Goal: Contribute content

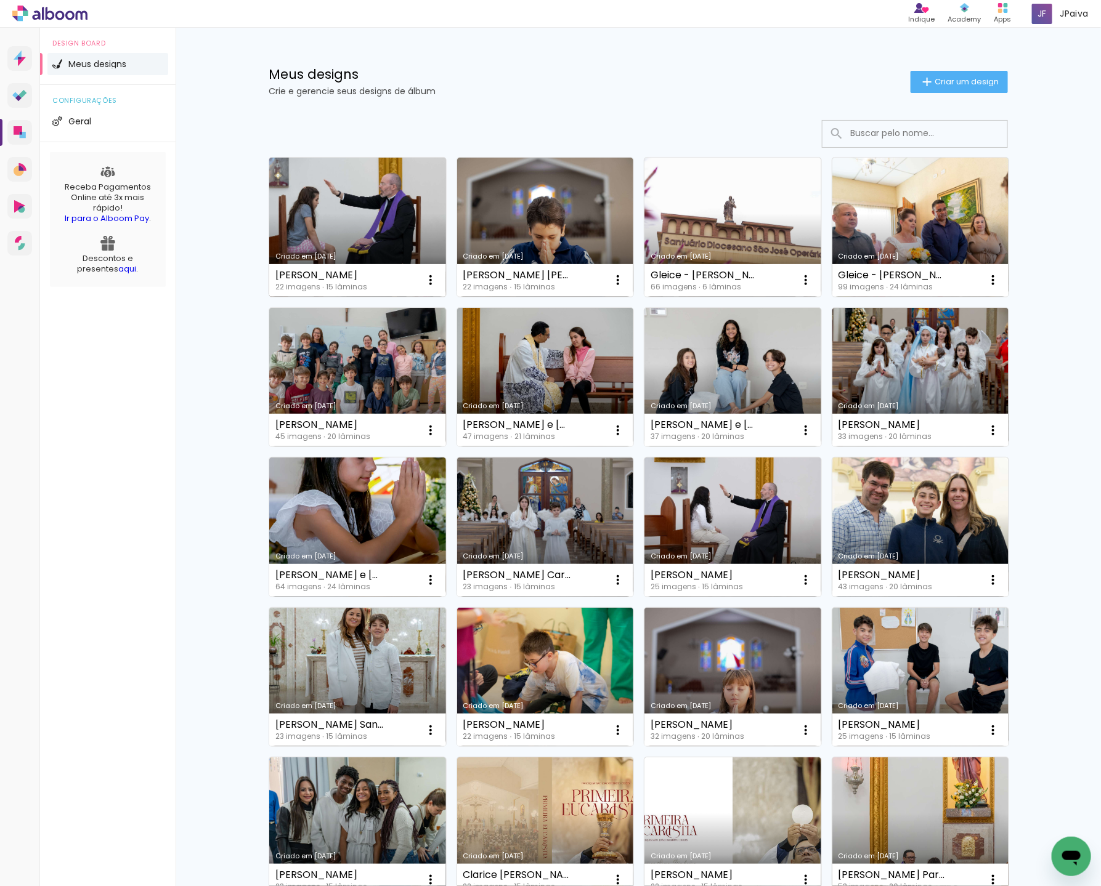
click at [348, 205] on link "Criado em [DATE]" at bounding box center [357, 227] width 177 height 139
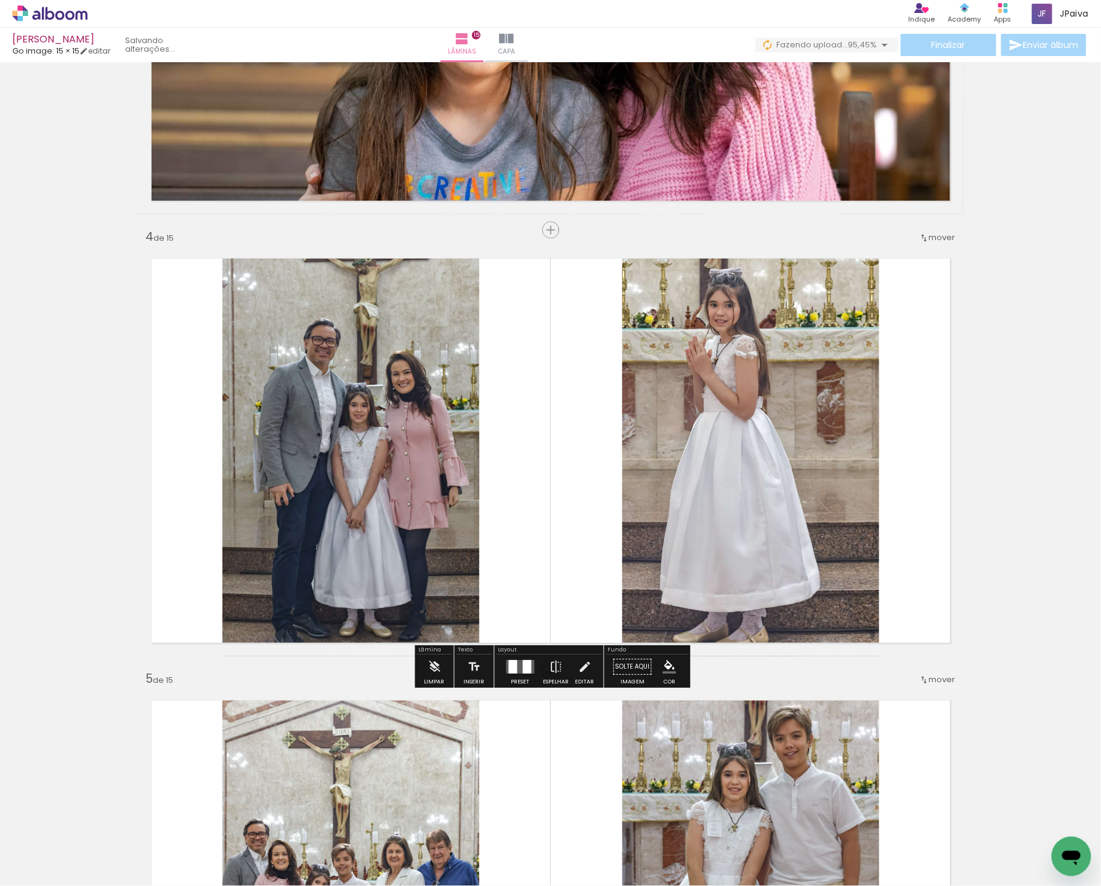
click at [740, 381] on quentale-photo at bounding box center [750, 450] width 257 height 411
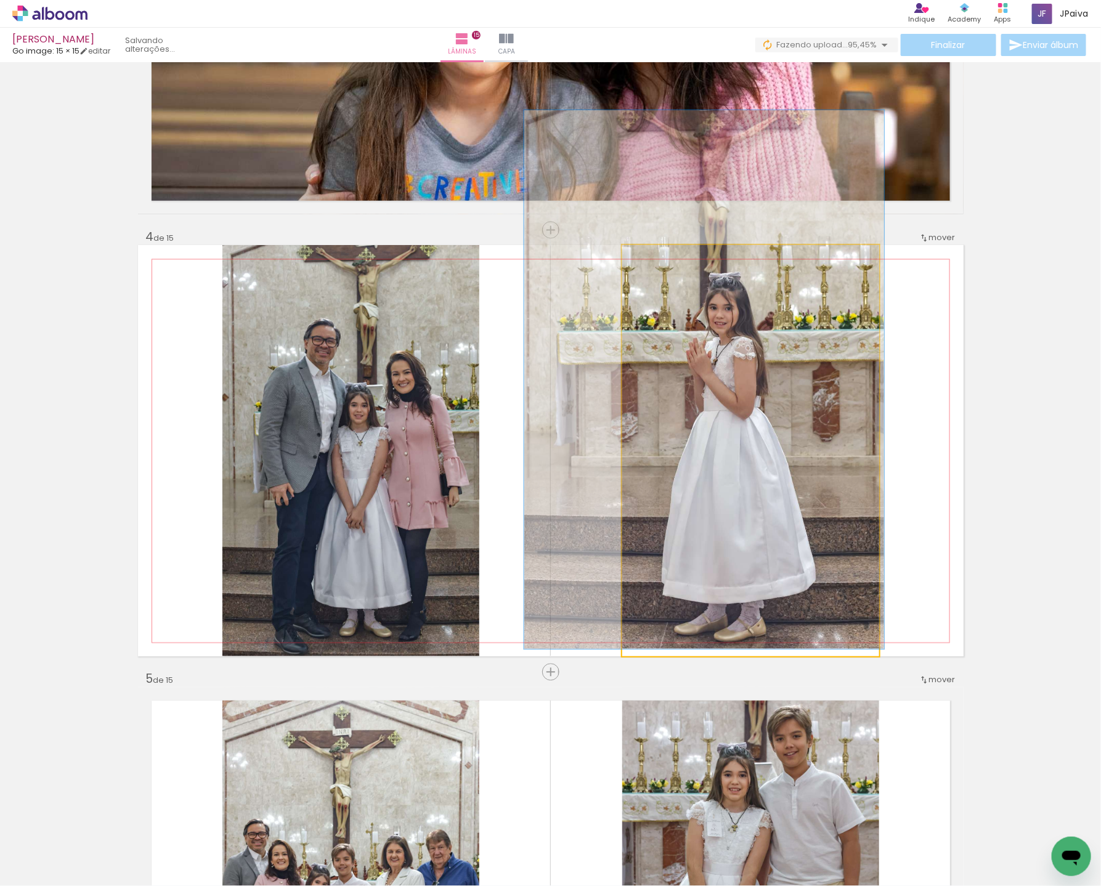
click at [668, 260] on div at bounding box center [665, 257] width 11 height 11
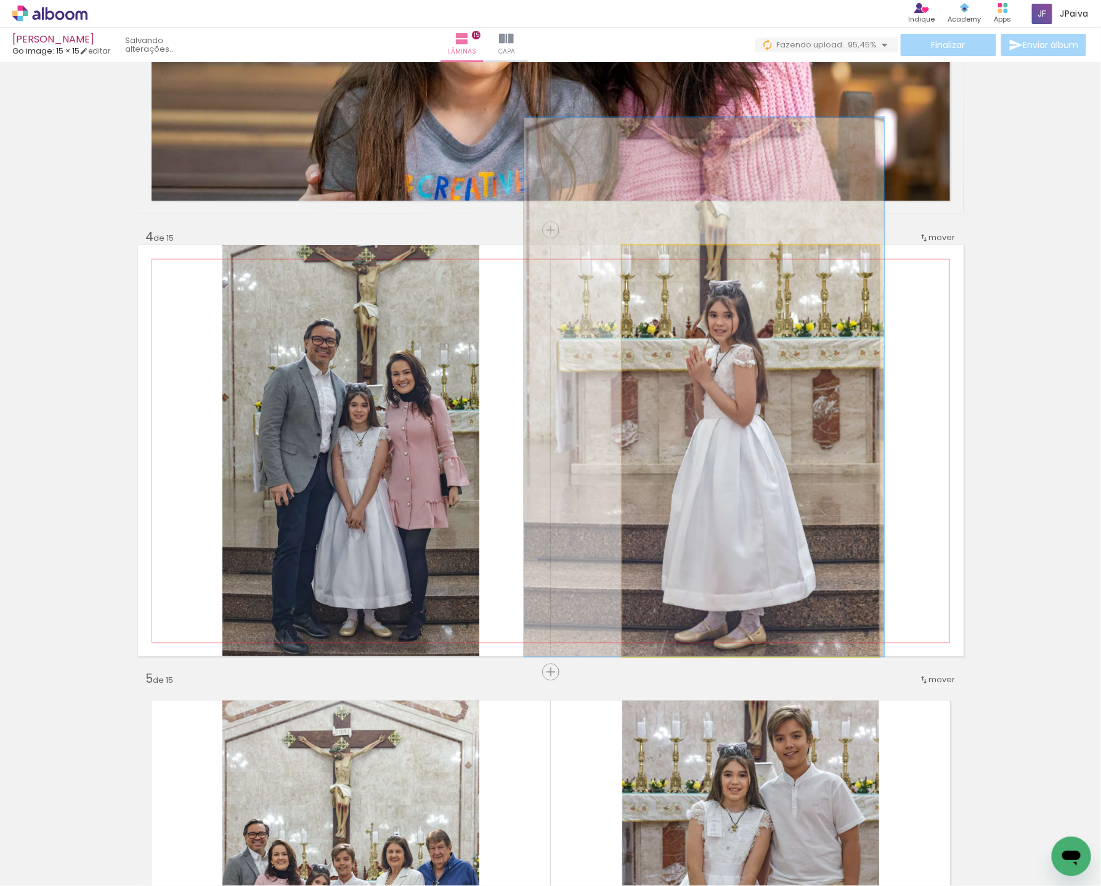
click at [722, 330] on div at bounding box center [703, 386] width 360 height 539
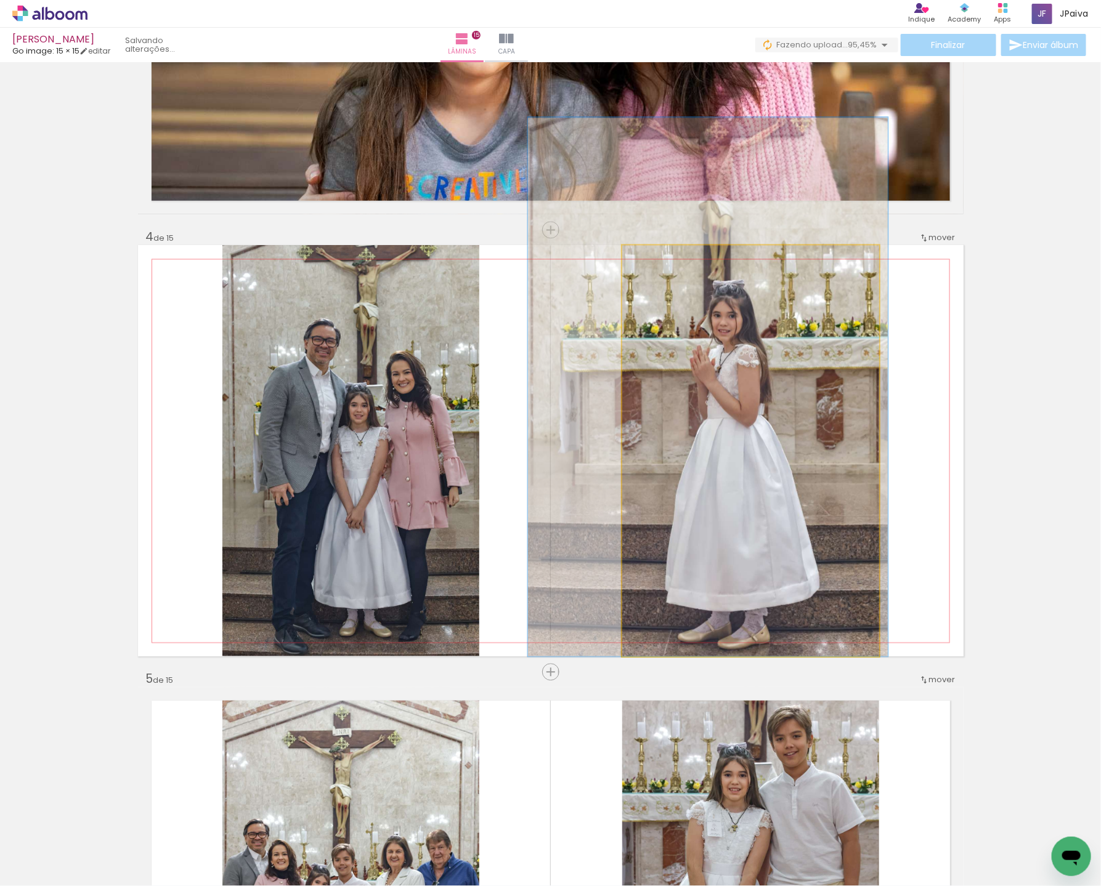
drag, startPoint x: 721, startPoint y: 325, endPoint x: 724, endPoint y: 315, distance: 9.9
click at [725, 315] on quentale-photo at bounding box center [750, 450] width 257 height 411
drag, startPoint x: 809, startPoint y: 318, endPoint x: 810, endPoint y: 293, distance: 25.9
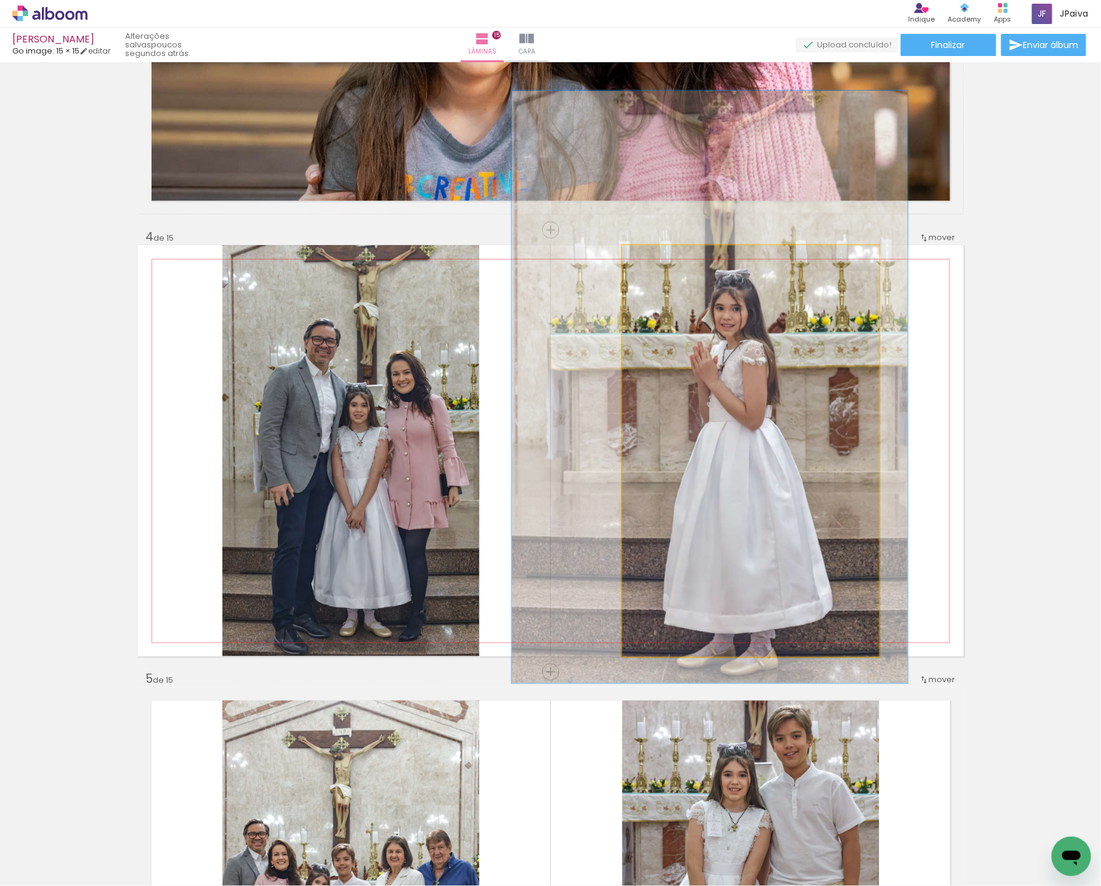
drag, startPoint x: 674, startPoint y: 262, endPoint x: 681, endPoint y: 262, distance: 6.2
click at [681, 262] on div at bounding box center [672, 258] width 20 height 20
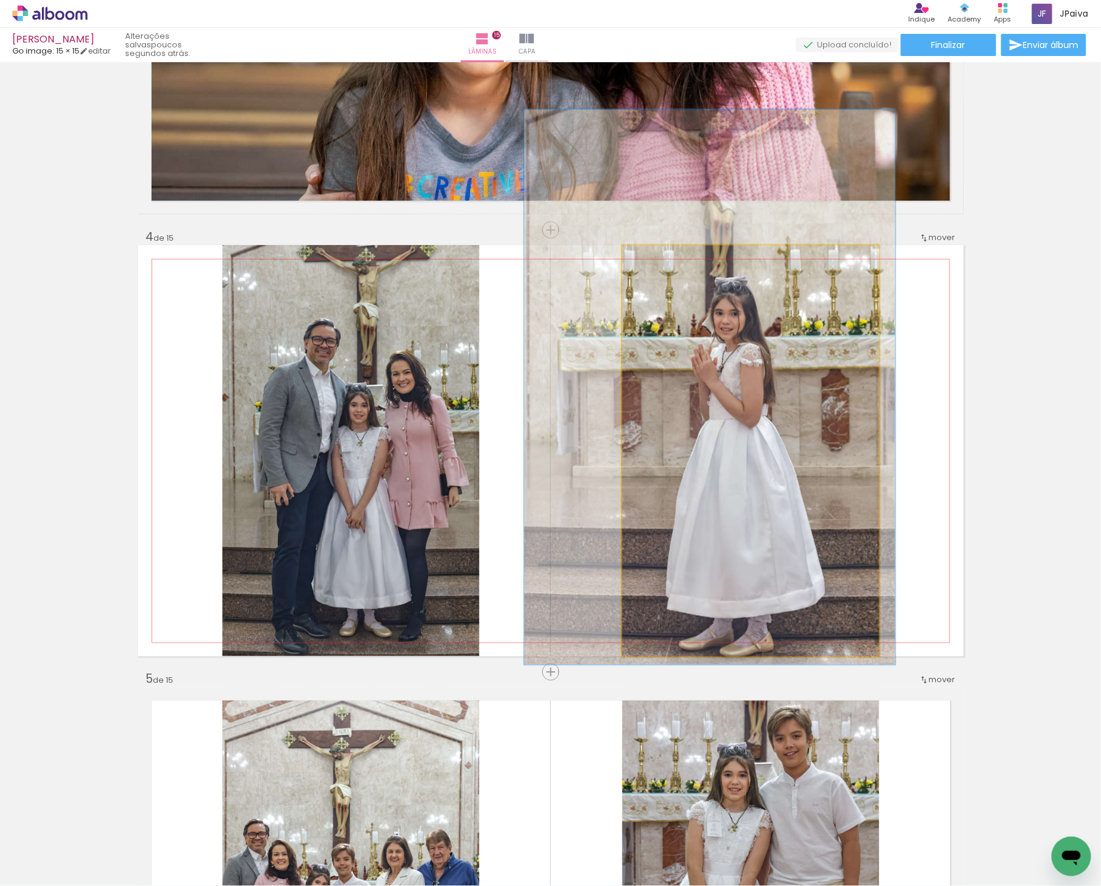
type paper-slider "135"
click at [674, 265] on div at bounding box center [668, 258] width 20 height 20
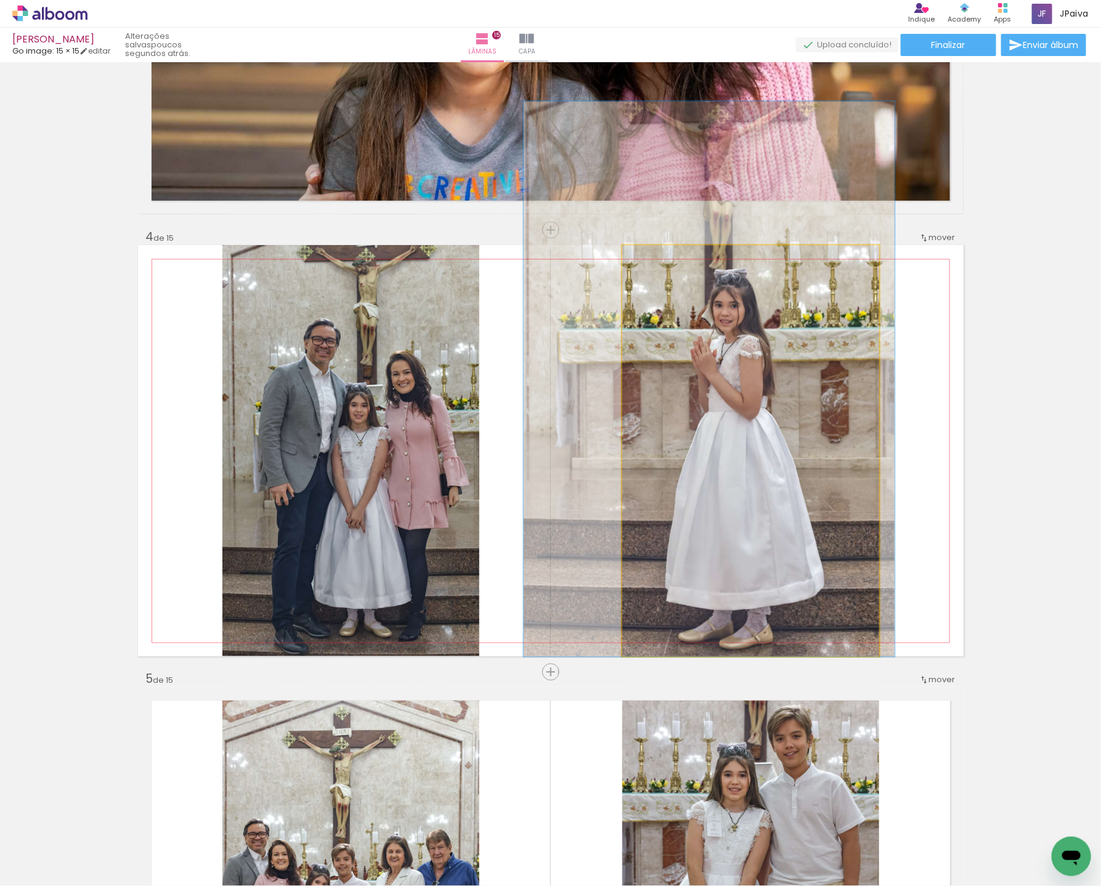
drag, startPoint x: 756, startPoint y: 378, endPoint x: 755, endPoint y: 363, distance: 14.8
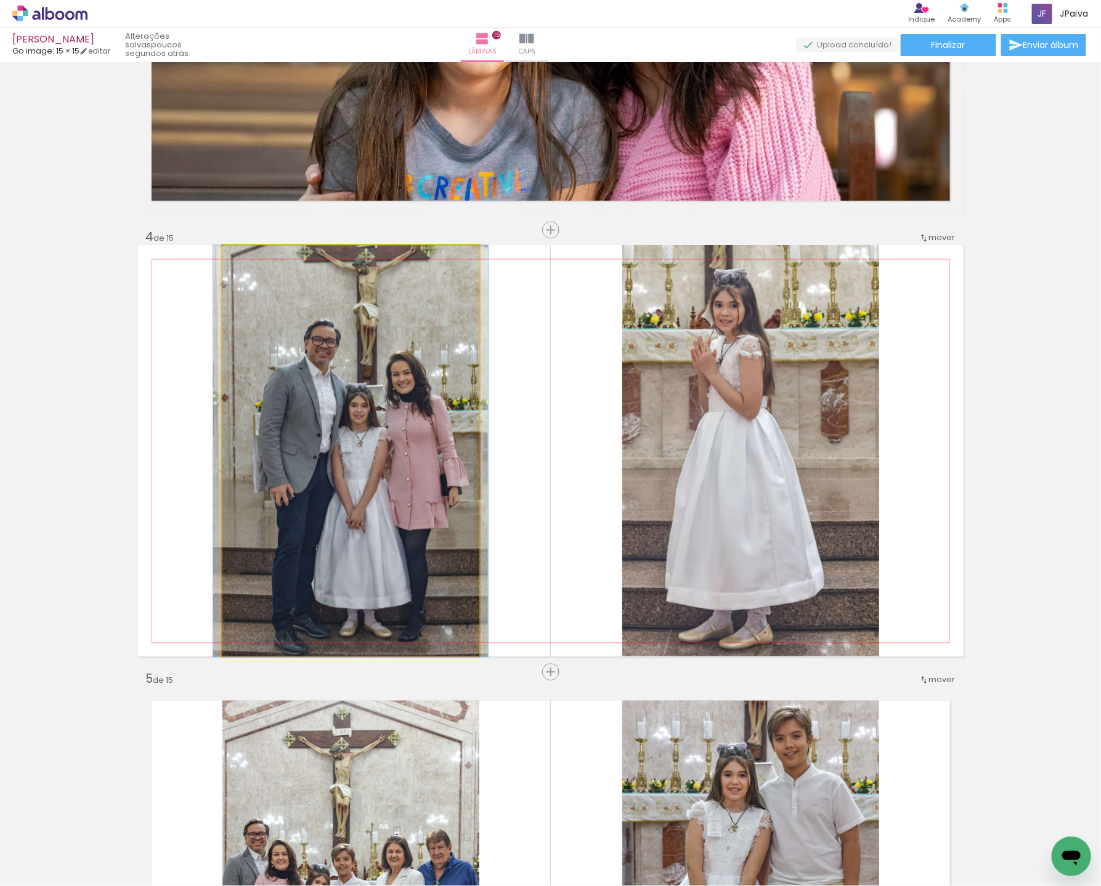
click at [418, 371] on quentale-photo at bounding box center [350, 450] width 257 height 411
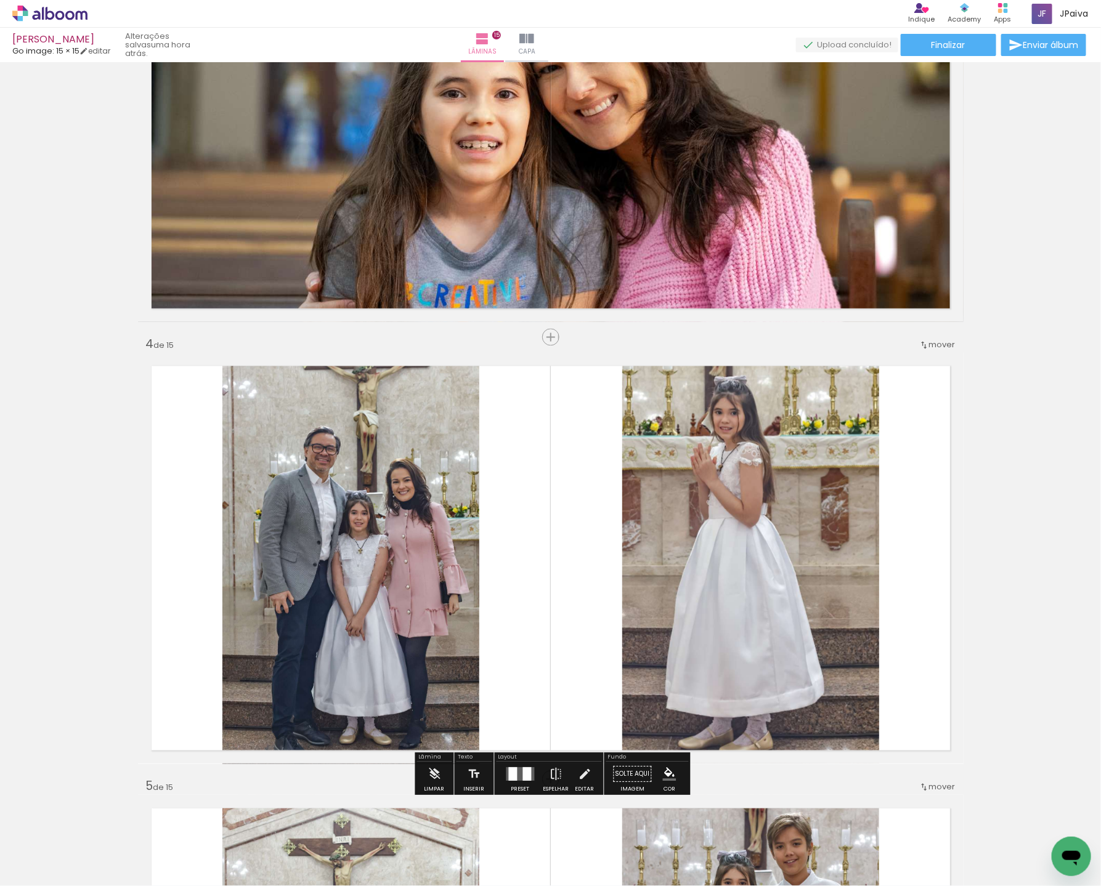
scroll to position [1288, 0]
